Goal: Navigation & Orientation: Understand site structure

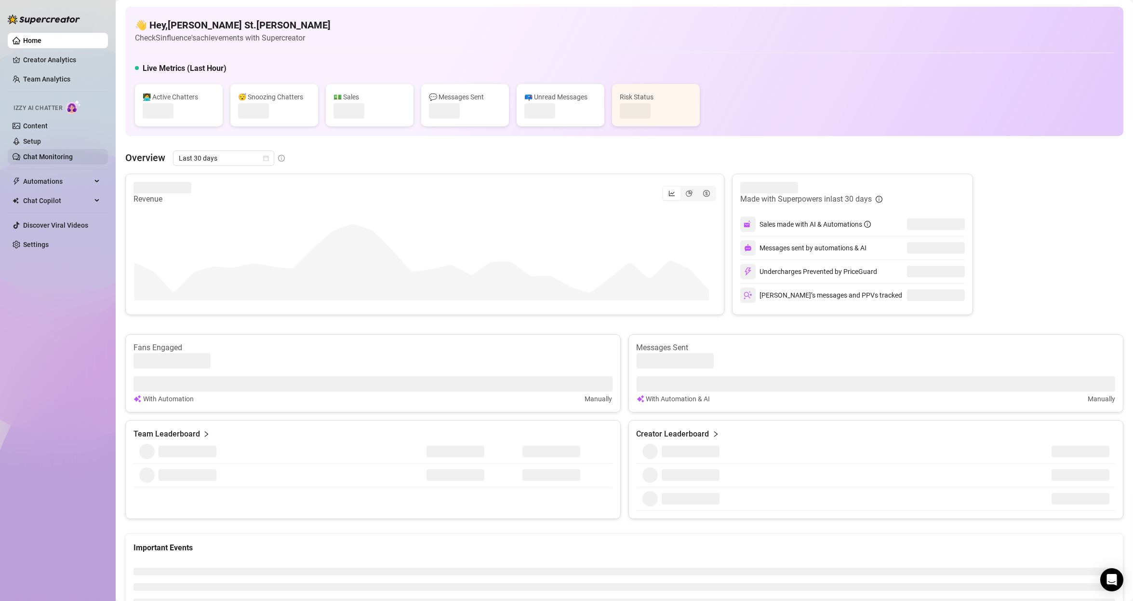
click at [67, 155] on link "Chat Monitoring" at bounding box center [48, 157] width 50 height 8
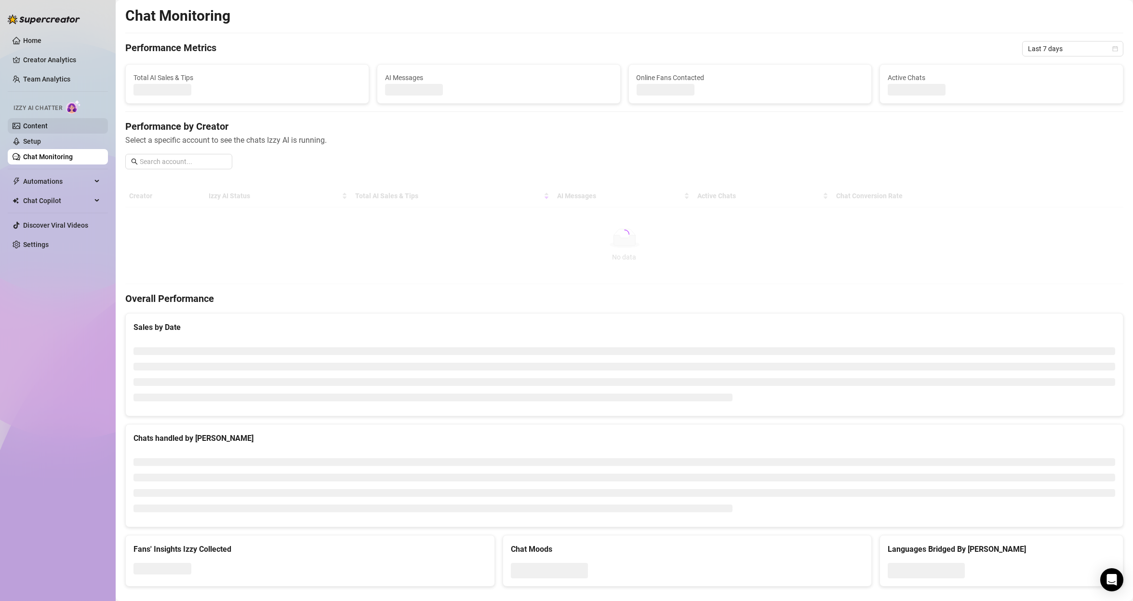
click at [48, 122] on link "Content" at bounding box center [35, 126] width 25 height 8
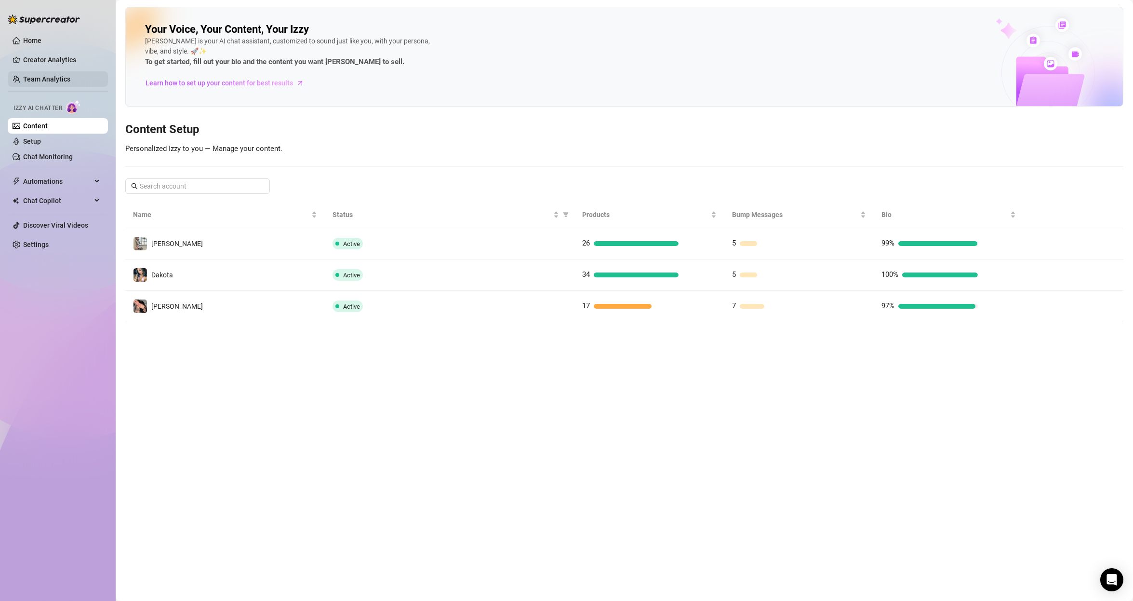
click at [41, 75] on link "Team Analytics" at bounding box center [46, 79] width 47 height 8
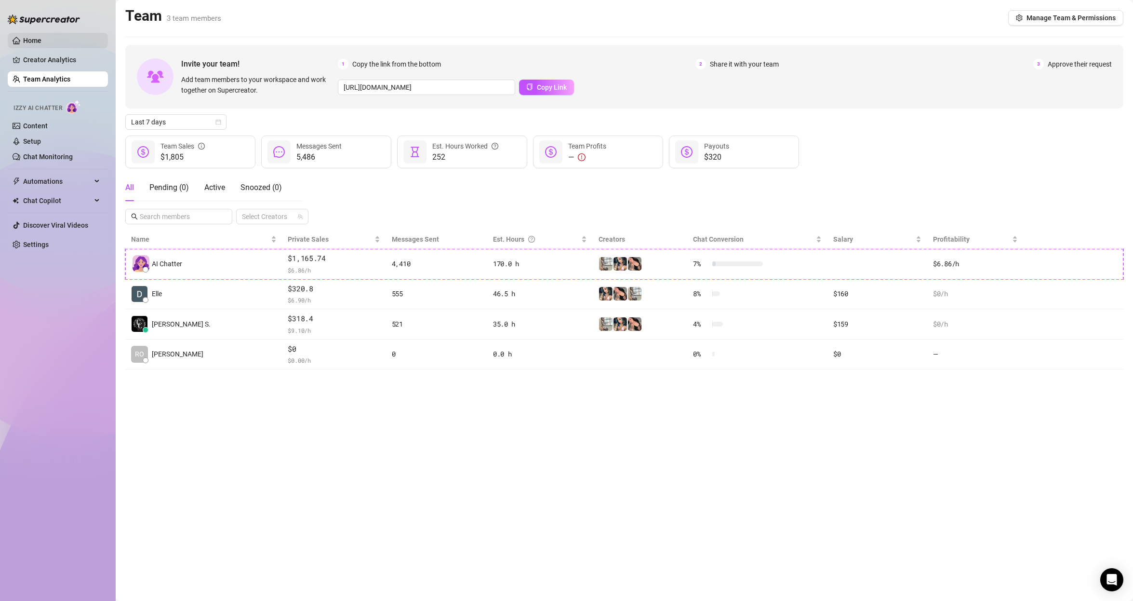
click at [23, 37] on link "Home" at bounding box center [32, 41] width 18 height 8
